Goal: Task Accomplishment & Management: Use online tool/utility

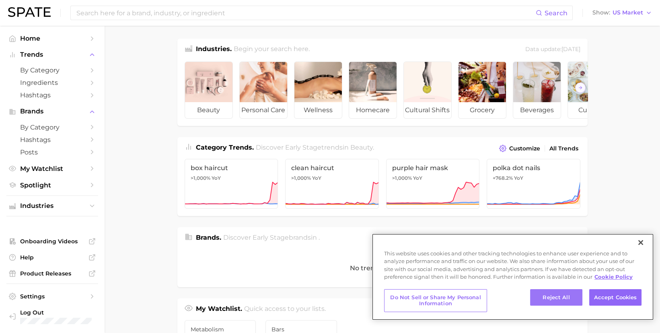
click at [547, 304] on button "Reject All" at bounding box center [556, 297] width 52 height 17
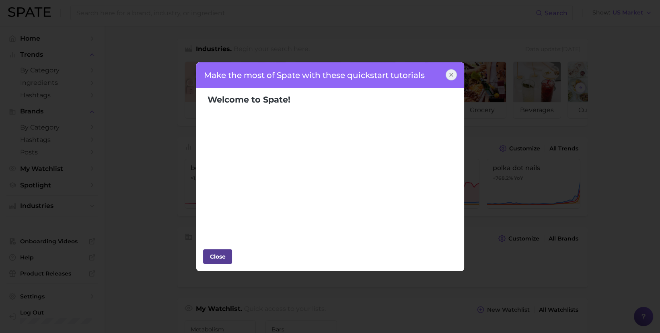
click at [220, 255] on div "Close" at bounding box center [217, 256] width 24 height 12
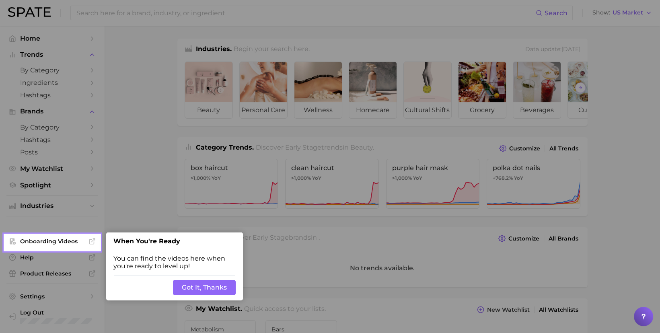
click at [218, 293] on button "Got It, Thanks" at bounding box center [204, 287] width 63 height 15
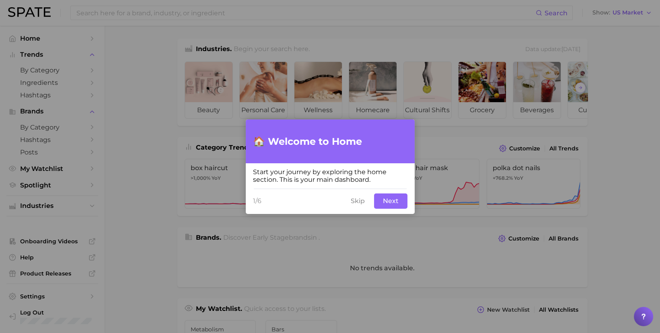
click at [392, 202] on button "Next" at bounding box center [390, 200] width 33 height 15
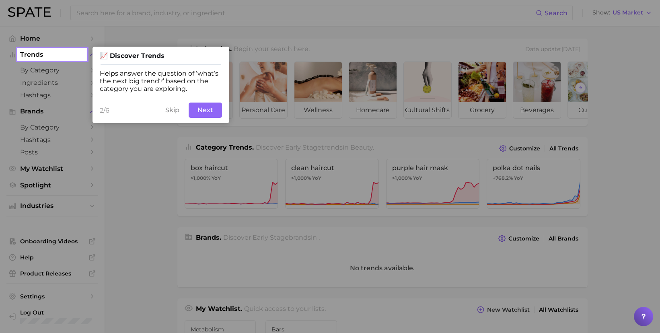
click at [212, 111] on button "Next" at bounding box center [205, 110] width 33 height 15
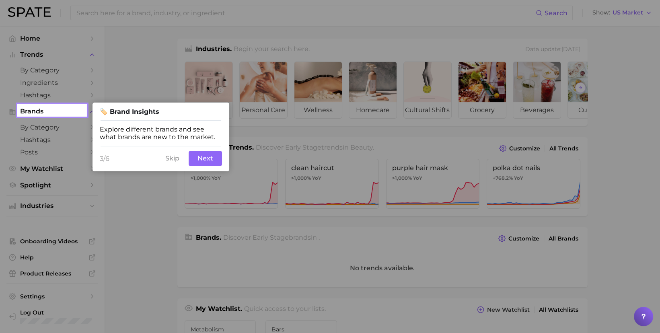
click at [207, 159] on button "Next" at bounding box center [205, 158] width 33 height 15
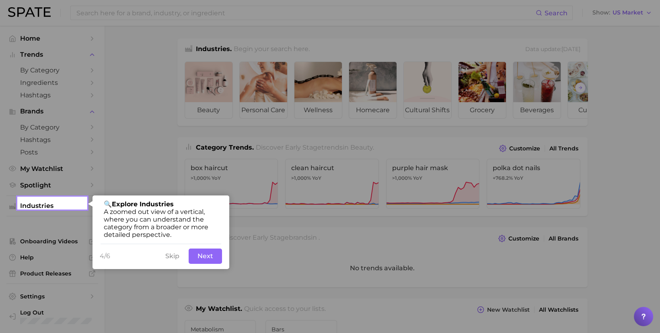
click at [208, 251] on button "Next" at bounding box center [205, 255] width 33 height 15
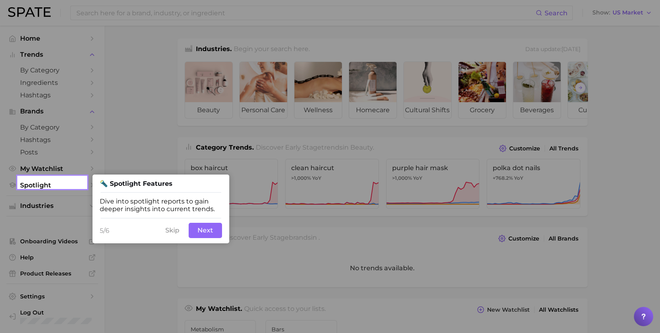
click at [203, 235] on button "Next" at bounding box center [205, 230] width 33 height 15
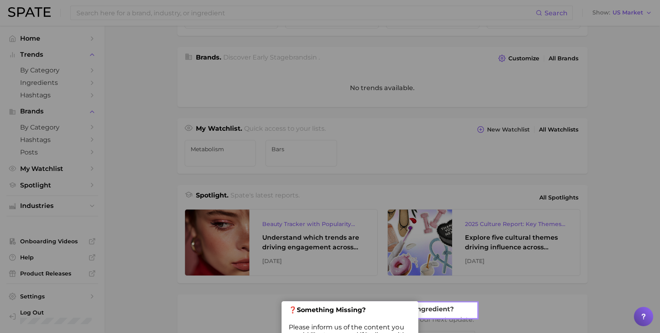
scroll to position [182, 0]
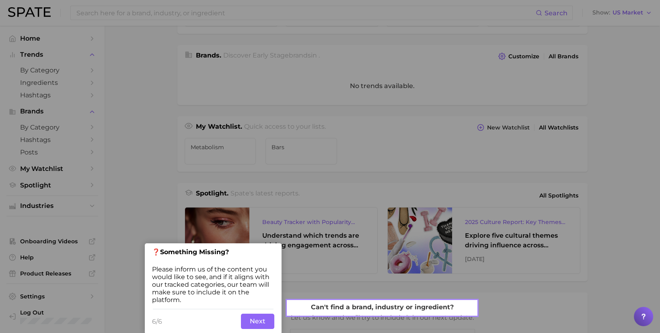
click at [254, 316] on button "Next" at bounding box center [257, 321] width 33 height 15
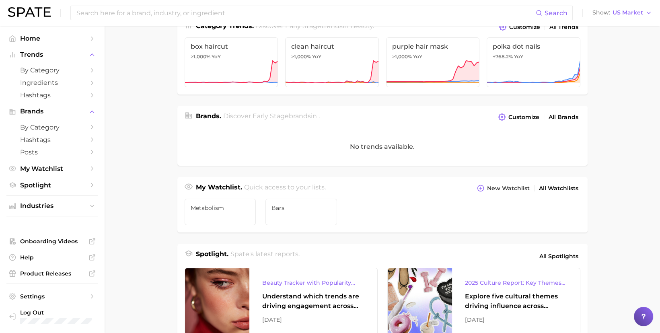
scroll to position [0, 0]
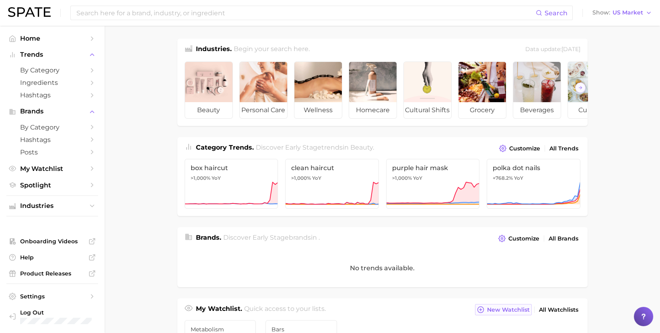
click at [512, 312] on span "New Watchlist" at bounding box center [508, 309] width 43 height 7
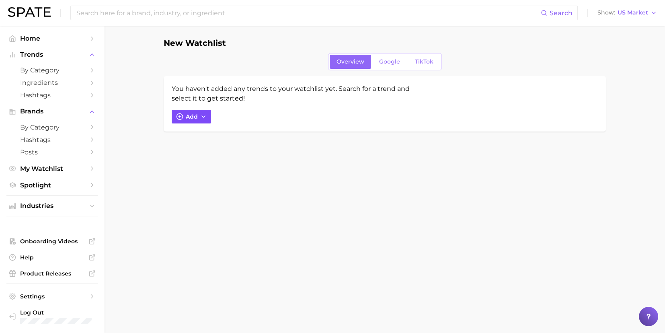
click at [193, 116] on span "Add" at bounding box center [192, 116] width 12 height 7
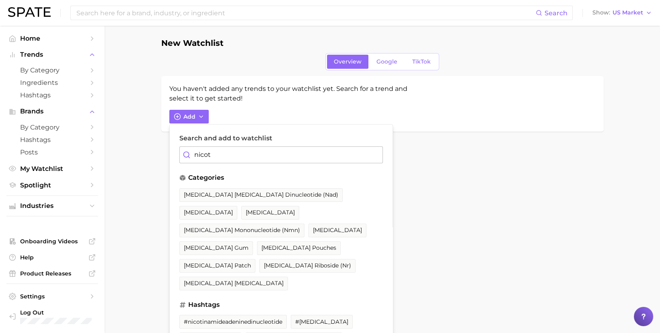
type input "nicot"
drag, startPoint x: 305, startPoint y: 265, endPoint x: 230, endPoint y: 193, distance: 104.1
click at [230, 193] on span "[MEDICAL_DATA] [MEDICAL_DATA] dinucleotide (nad)" at bounding box center [261, 194] width 154 height 7
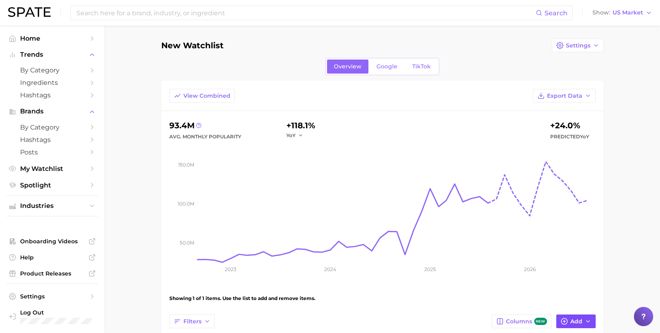
click at [581, 319] on span "Add" at bounding box center [576, 321] width 12 height 7
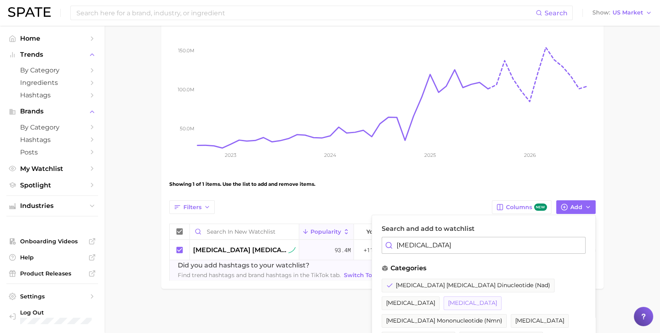
drag, startPoint x: 540, startPoint y: 308, endPoint x: 543, endPoint y: 281, distance: 26.8
drag, startPoint x: 439, startPoint y: 245, endPoint x: 374, endPoint y: 244, distance: 65.5
click at [374, 244] on div "Search and add to watchlist [MEDICAL_DATA] categories [MEDICAL_DATA] [MEDICAL_D…" at bounding box center [483, 335] width 224 height 241
type input "Nico"
click at [497, 300] on span "[MEDICAL_DATA]" at bounding box center [472, 303] width 49 height 7
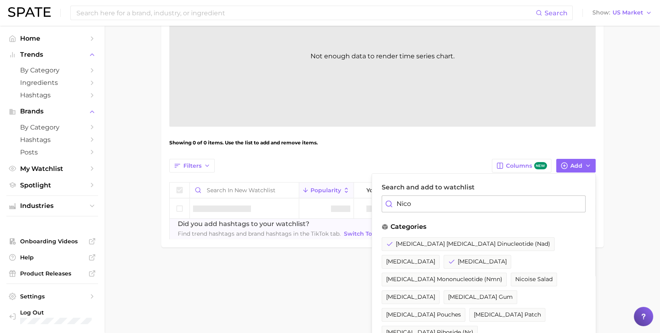
scroll to position [207, 0]
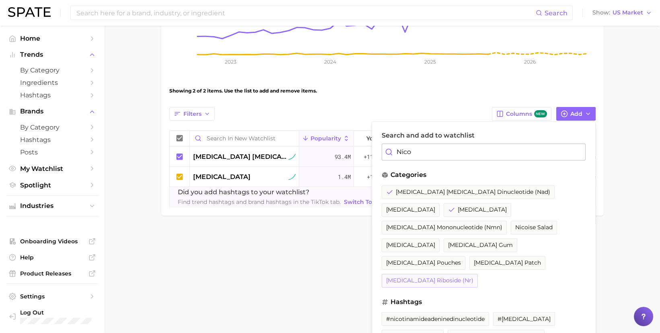
click at [473, 277] on span "[MEDICAL_DATA] riboside (nr)" at bounding box center [429, 280] width 87 height 7
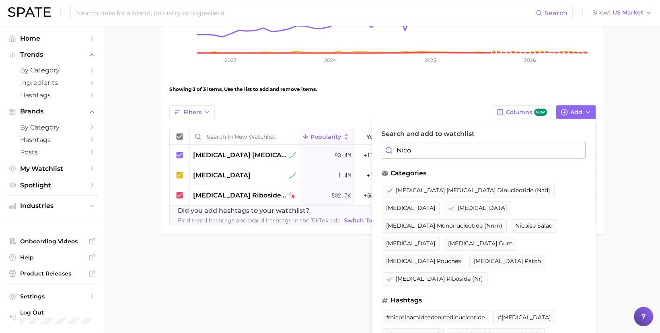
scroll to position [226, 0]
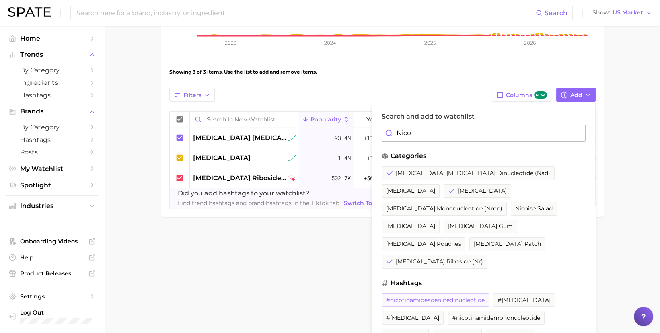
click at [443, 297] on span "#nicotinamideadeninedinucleotide" at bounding box center [435, 300] width 99 height 7
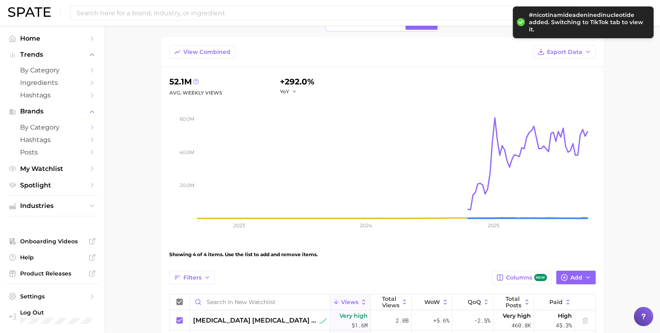
scroll to position [169, 0]
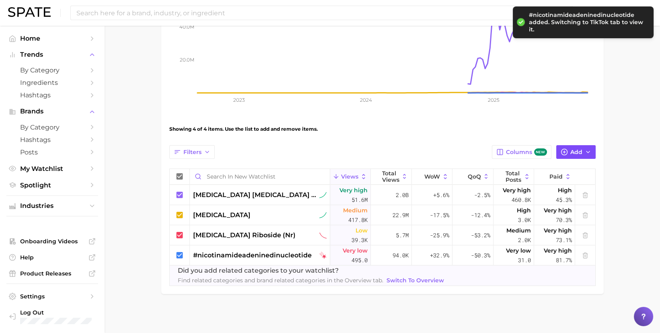
click at [576, 151] on span "Add" at bounding box center [576, 152] width 12 height 7
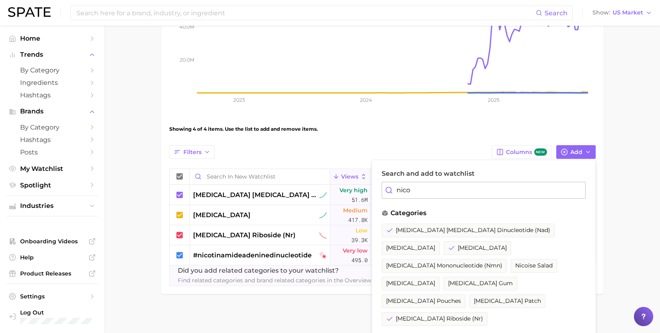
type input "nico"
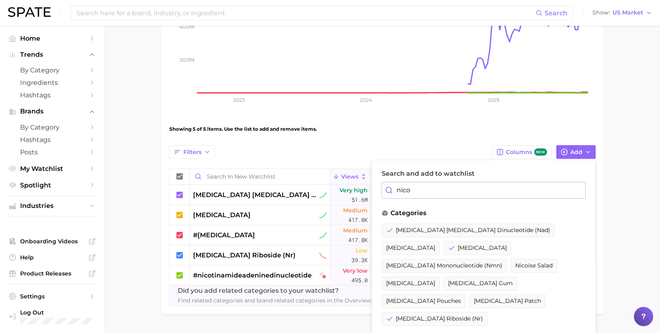
scroll to position [226, 0]
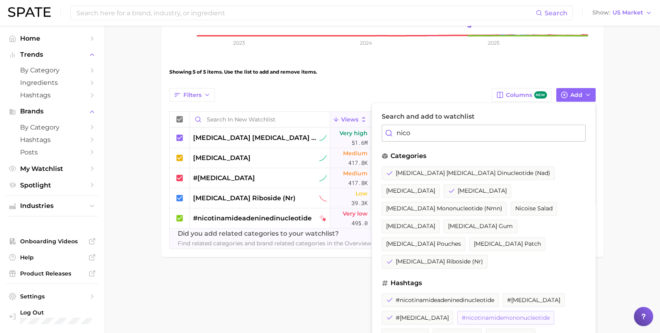
click at [462, 314] on span "#nicotinamidemononucleotide" at bounding box center [506, 317] width 88 height 7
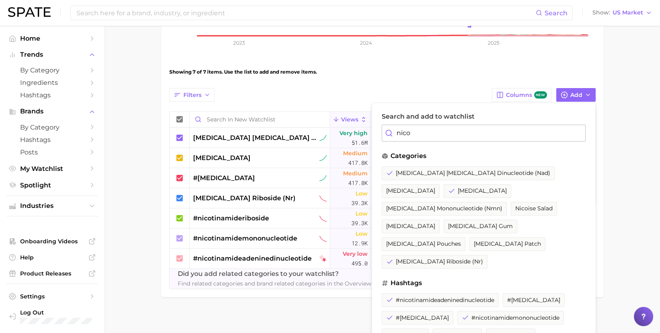
click at [626, 262] on main "New Watchlist Settings Overview Google TikTok View Combined Export Data 52.6m A…" at bounding box center [382, 68] width 555 height 538
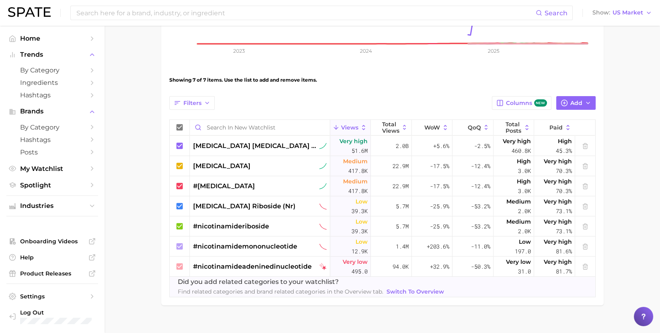
scroll to position [69, 0]
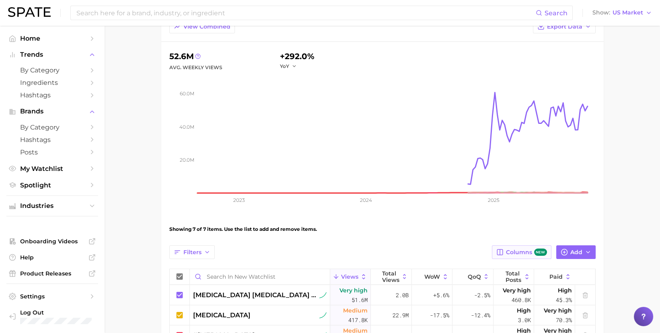
click at [530, 255] on button "Columns new" at bounding box center [521, 252] width 59 height 14
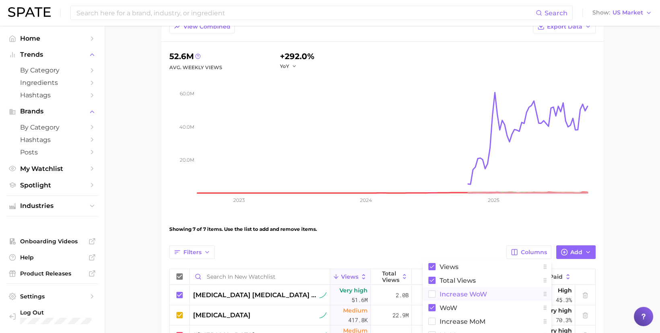
click at [477, 295] on span "Increase WoW" at bounding box center [462, 294] width 47 height 7
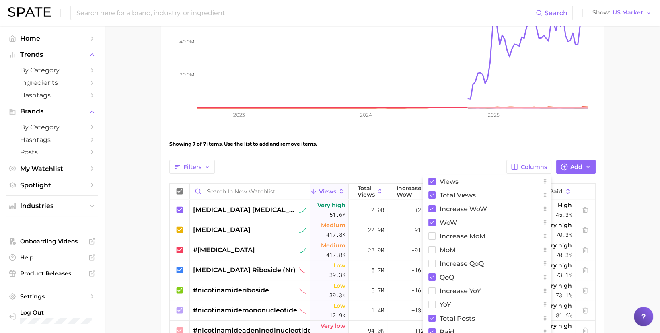
scroll to position [230, 0]
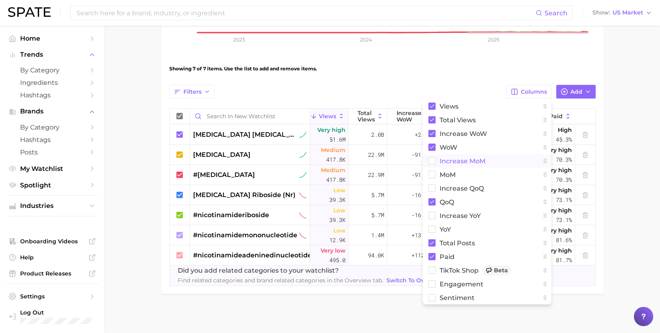
click at [460, 160] on span "increase MoM" at bounding box center [462, 161] width 46 height 7
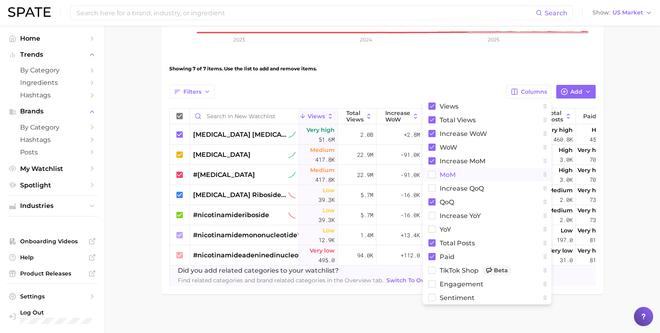
click at [449, 171] on span "MoM" at bounding box center [447, 174] width 16 height 7
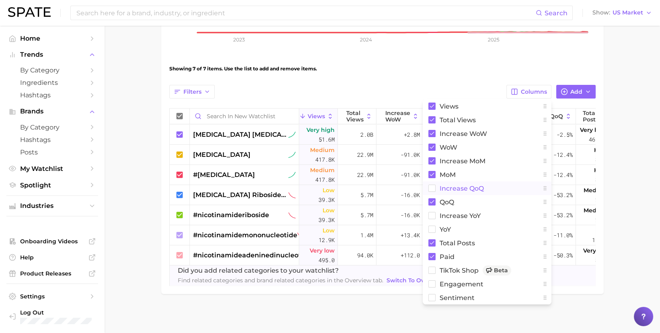
click at [454, 188] on span "increase QoQ" at bounding box center [461, 188] width 44 height 7
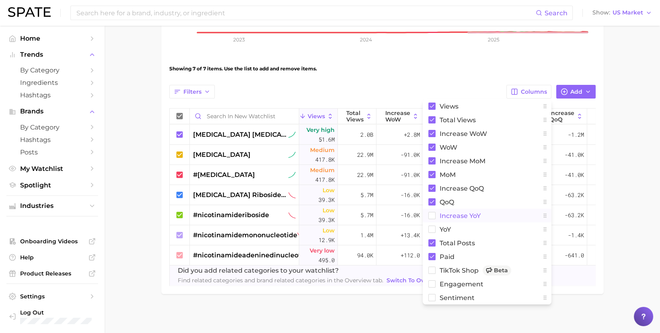
click at [459, 213] on span "increase YoY" at bounding box center [459, 215] width 41 height 7
click at [447, 227] on span "YoY" at bounding box center [444, 229] width 11 height 7
click at [449, 267] on span "TikTok Shop Beta" at bounding box center [475, 270] width 72 height 10
click at [435, 281] on rect at bounding box center [431, 284] width 7 height 7
click at [439, 296] on button "Sentiment" at bounding box center [487, 298] width 129 height 14
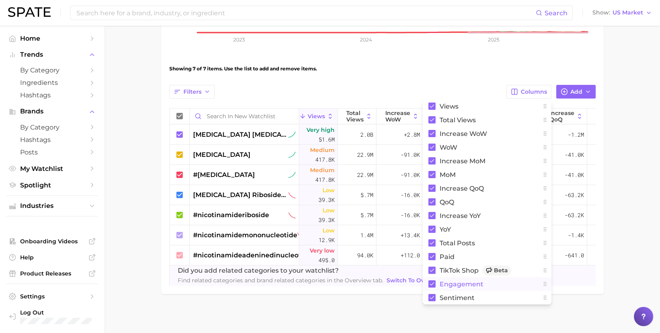
click at [532, 316] on main "New Watchlist Settings Overview Google TikTok View Combined Export Data 52.6m A…" at bounding box center [382, 65] width 555 height 538
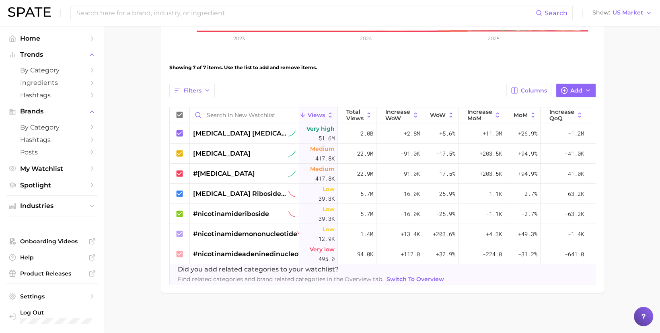
scroll to position [16, 0]
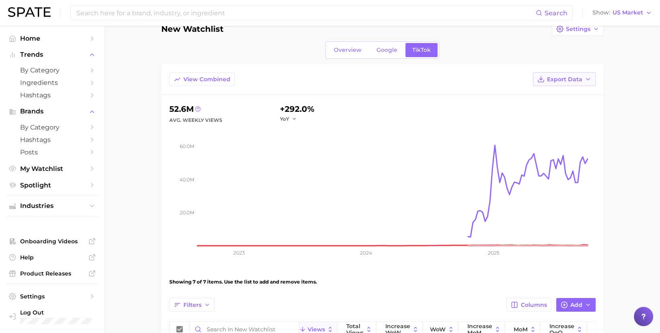
click at [573, 78] on span "Export Data" at bounding box center [564, 79] width 35 height 7
click at [530, 93] on span "Table Data CSV" at bounding box center [543, 94] width 44 height 7
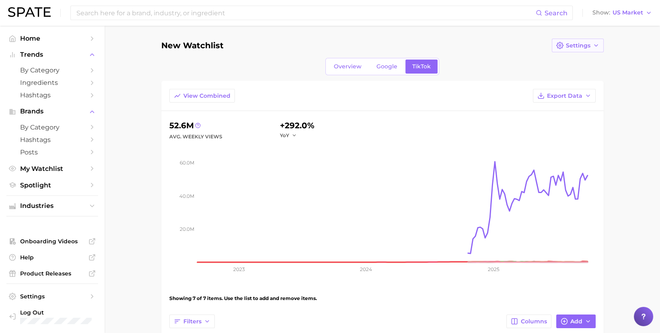
click at [572, 44] on span "Settings" at bounding box center [578, 45] width 25 height 7
click at [507, 45] on div "New Watchlist Settings Edit Details Duplicate Delete" at bounding box center [382, 46] width 442 height 14
click at [348, 64] on span "Overview" at bounding box center [348, 66] width 28 height 7
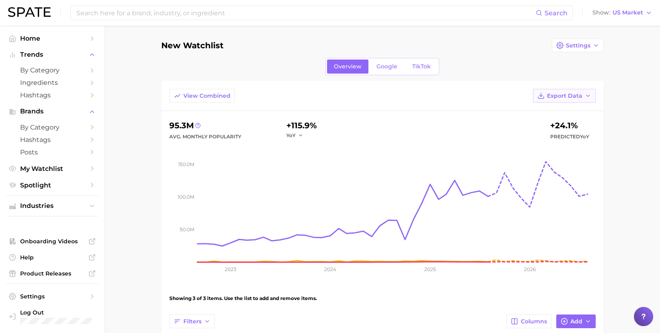
click at [558, 96] on span "Export Data" at bounding box center [564, 95] width 35 height 7
click at [512, 107] on icon at bounding box center [514, 110] width 7 height 7
click at [625, 232] on main "New Watchlist Settings Overview Google TikTok View Combined Export Data 95.3m A…" at bounding box center [382, 255] width 555 height 458
click at [199, 96] on span "View Combined" at bounding box center [206, 95] width 47 height 7
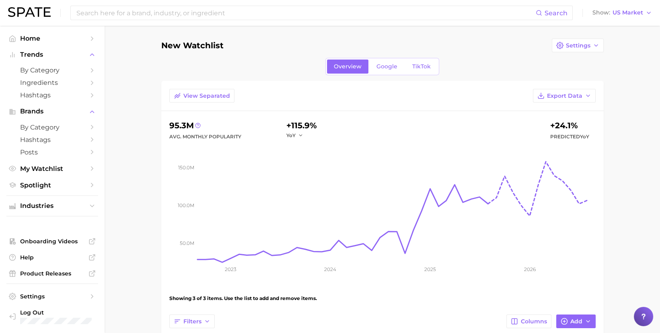
click at [149, 126] on main "New Watchlist Settings Overview Google TikTok View Separated Export Data 95.3m …" at bounding box center [382, 255] width 555 height 458
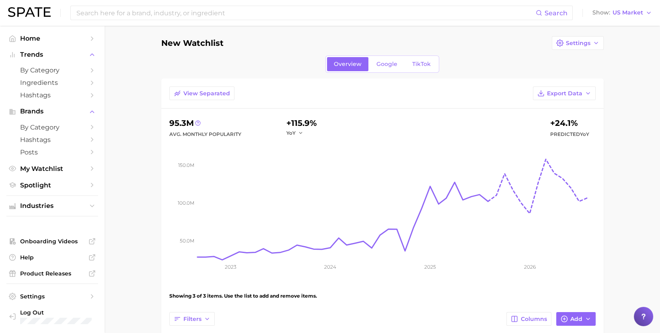
scroll to position [154, 0]
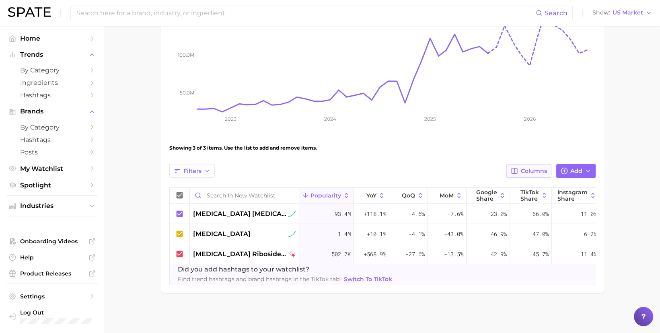
click at [547, 168] on span "Columns" at bounding box center [534, 171] width 26 height 7
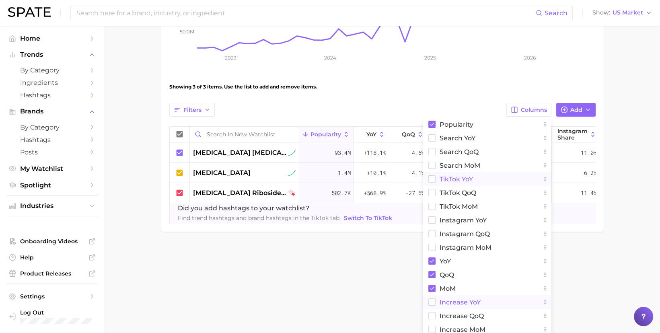
scroll to position [282, 0]
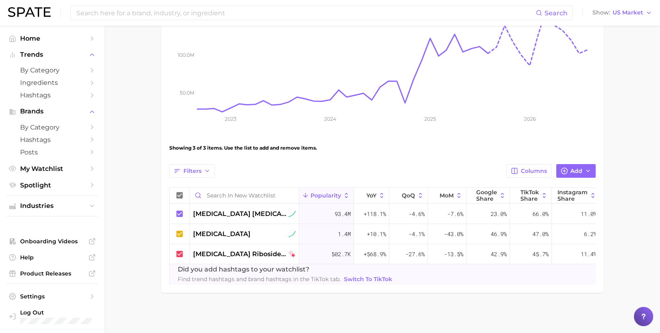
scroll to position [154, 0]
